Goal: Transaction & Acquisition: Purchase product/service

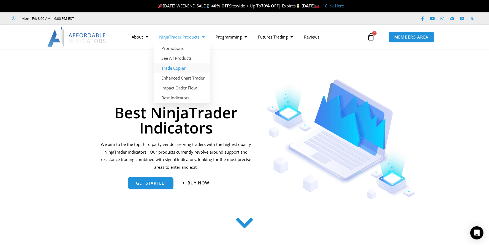
click at [174, 67] on link "Trade Copier" at bounding box center [182, 68] width 56 height 10
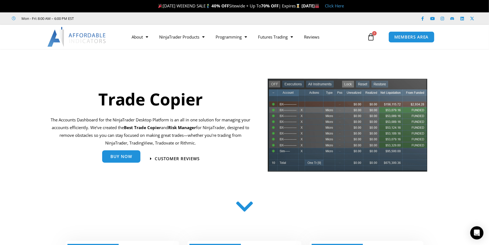
click at [127, 157] on span "Buy Now" at bounding box center [121, 156] width 22 height 4
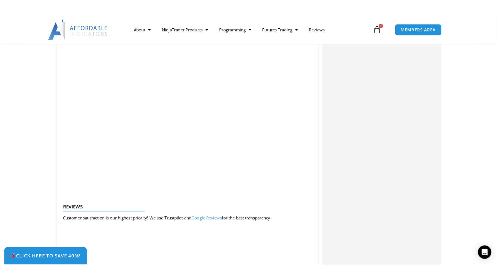
scroll to position [596, 0]
